Goal: Task Accomplishment & Management: Complete application form

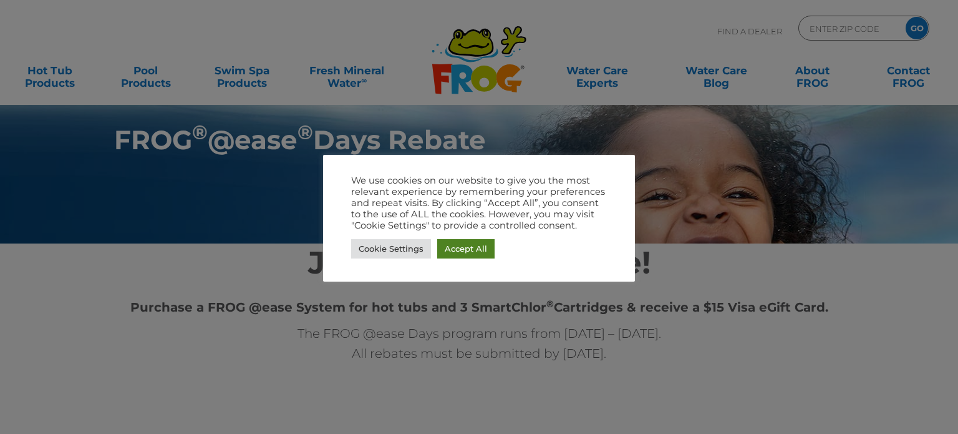
click at [475, 249] on link "Accept All" at bounding box center [465, 248] width 57 height 19
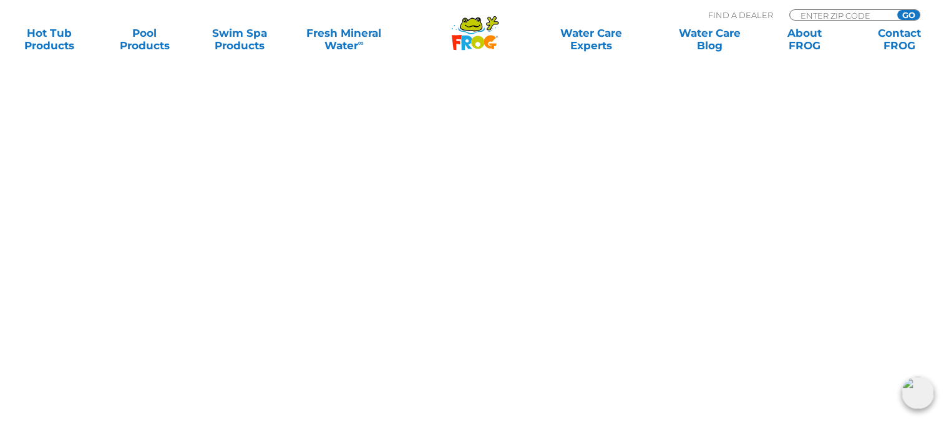
scroll to position [1312, 0]
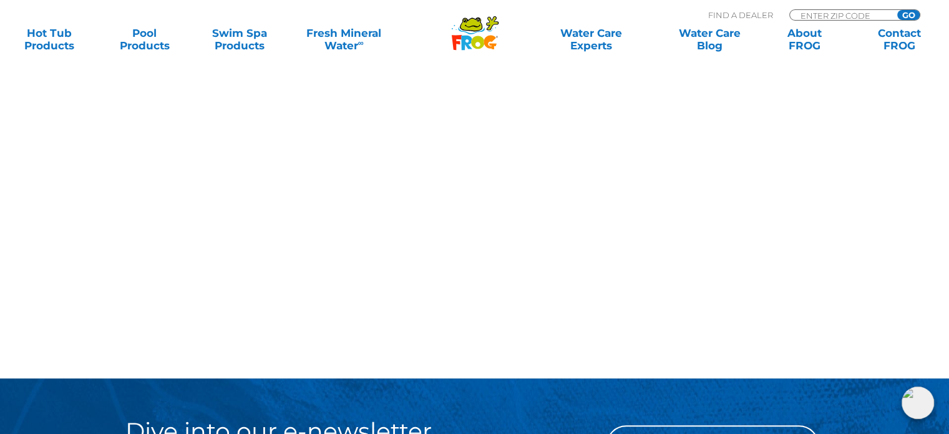
scroll to position [1355, 0]
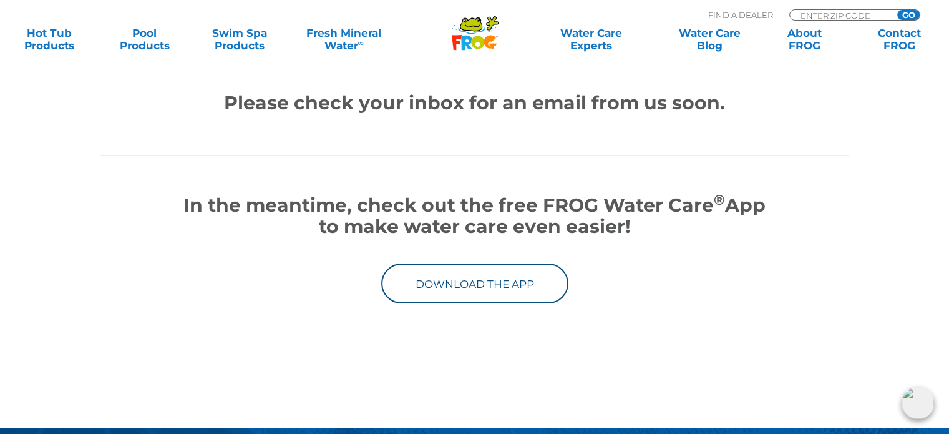
scroll to position [187, 0]
